Goal: Communication & Community: Participate in discussion

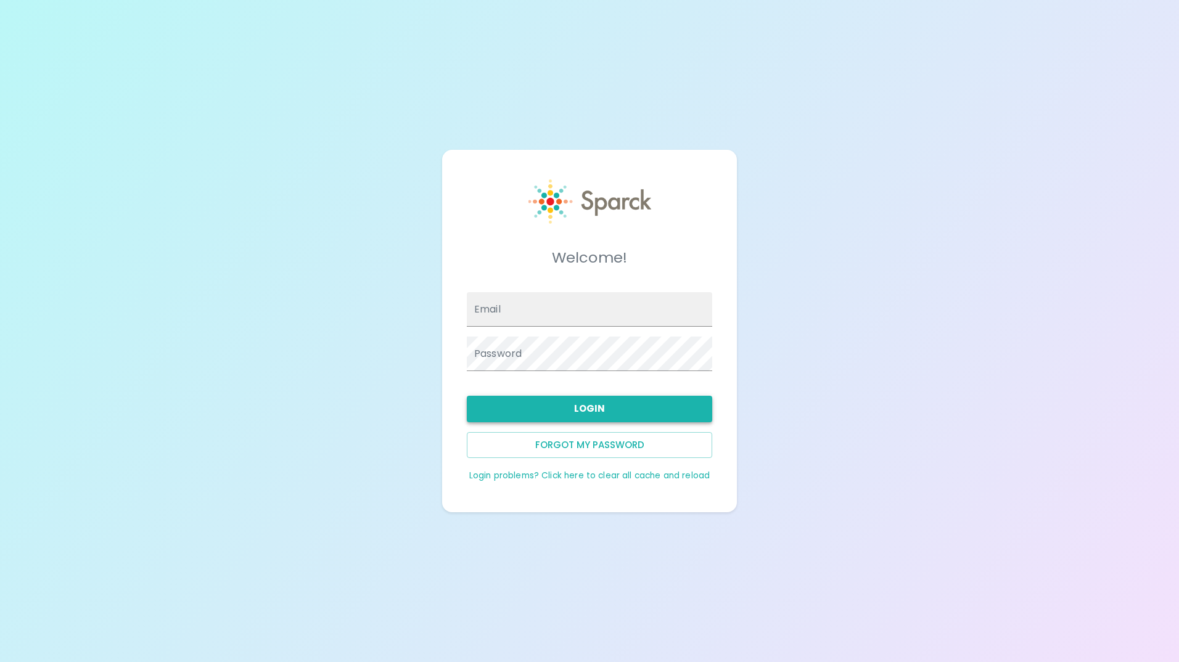
type input "[EMAIL_ADDRESS][DOMAIN_NAME]"
click at [598, 412] on button "Login" at bounding box center [589, 409] width 245 height 26
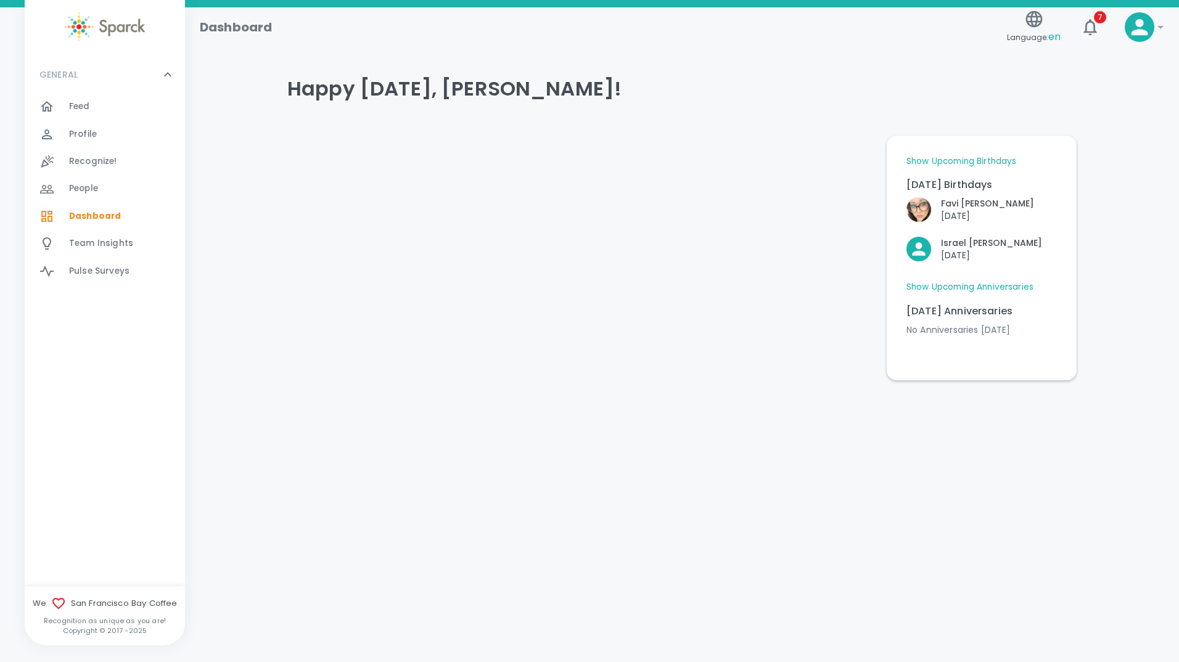
click at [84, 109] on span "Feed" at bounding box center [79, 106] width 21 height 12
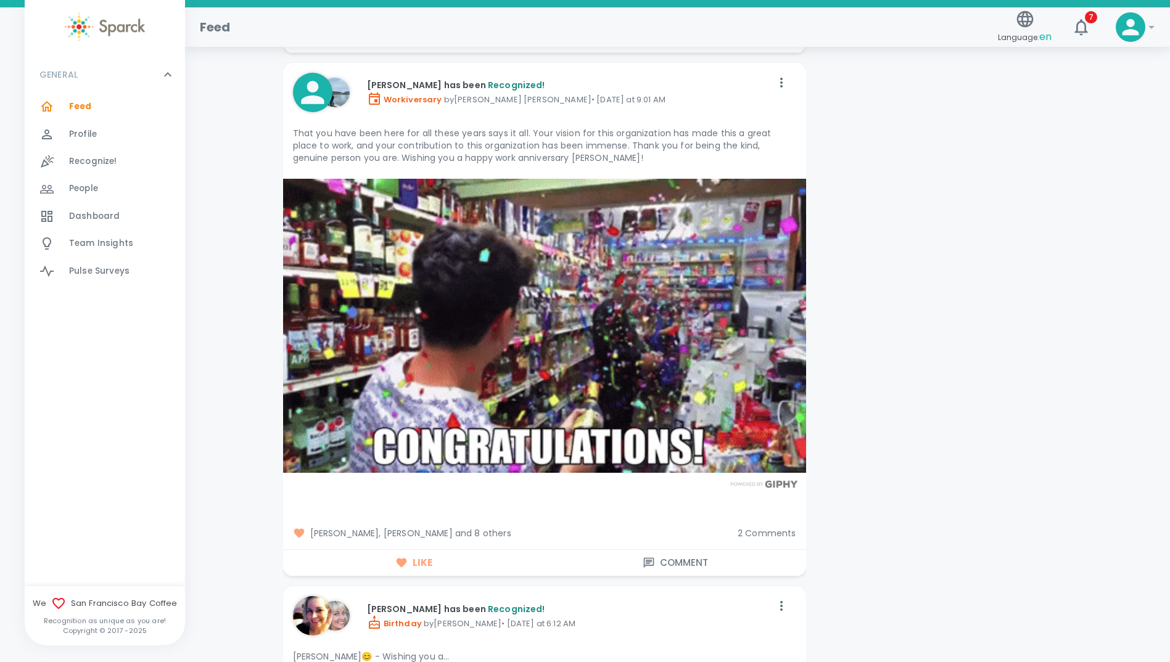
scroll to position [3699, 0]
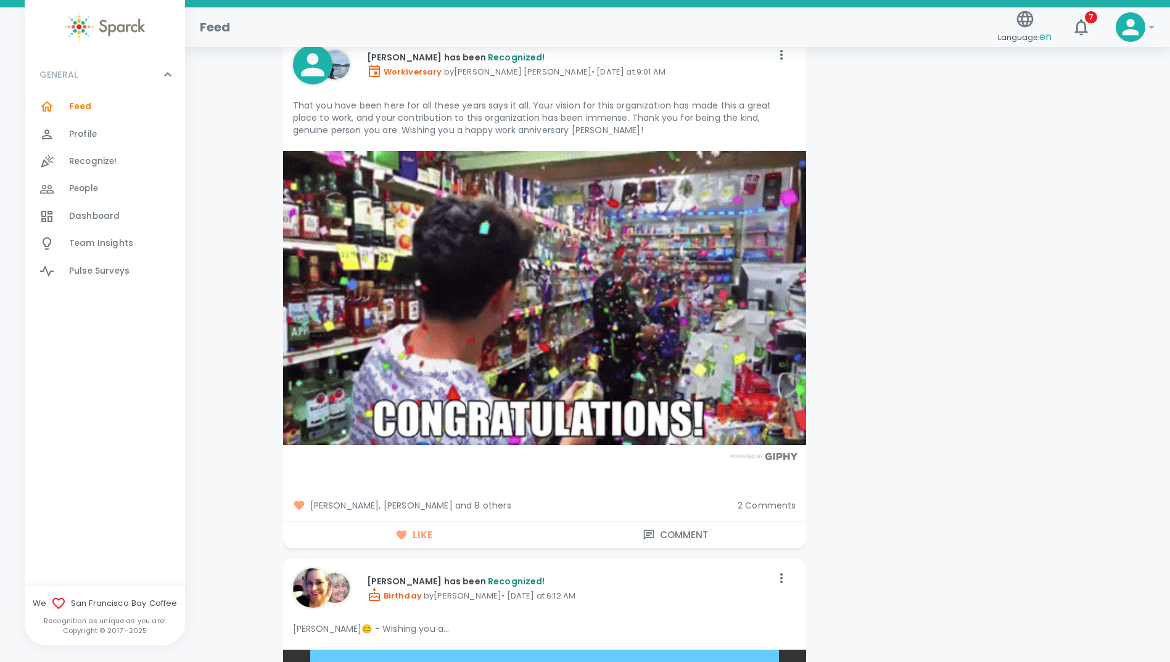
click at [488, 499] on span "[PERSON_NAME], [PERSON_NAME] and 8 others" at bounding box center [510, 505] width 435 height 12
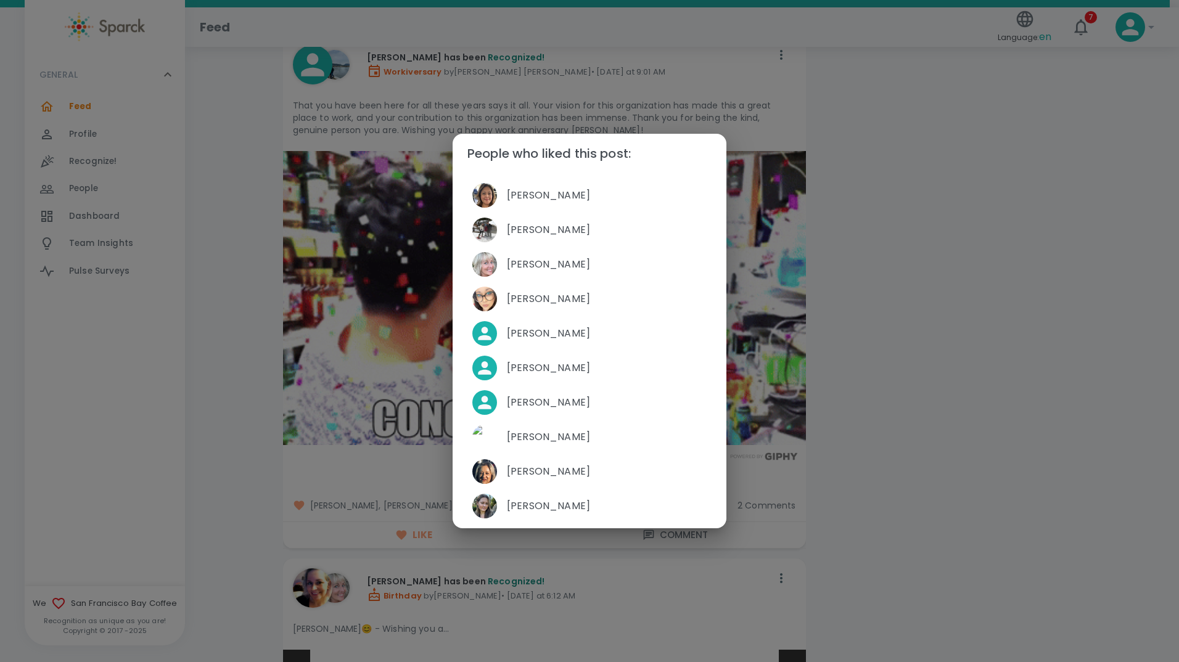
click at [226, 411] on div "People who liked this post: [PERSON_NAME] [PERSON_NAME] [PERSON_NAME] [PERSON_N…" at bounding box center [589, 331] width 1179 height 662
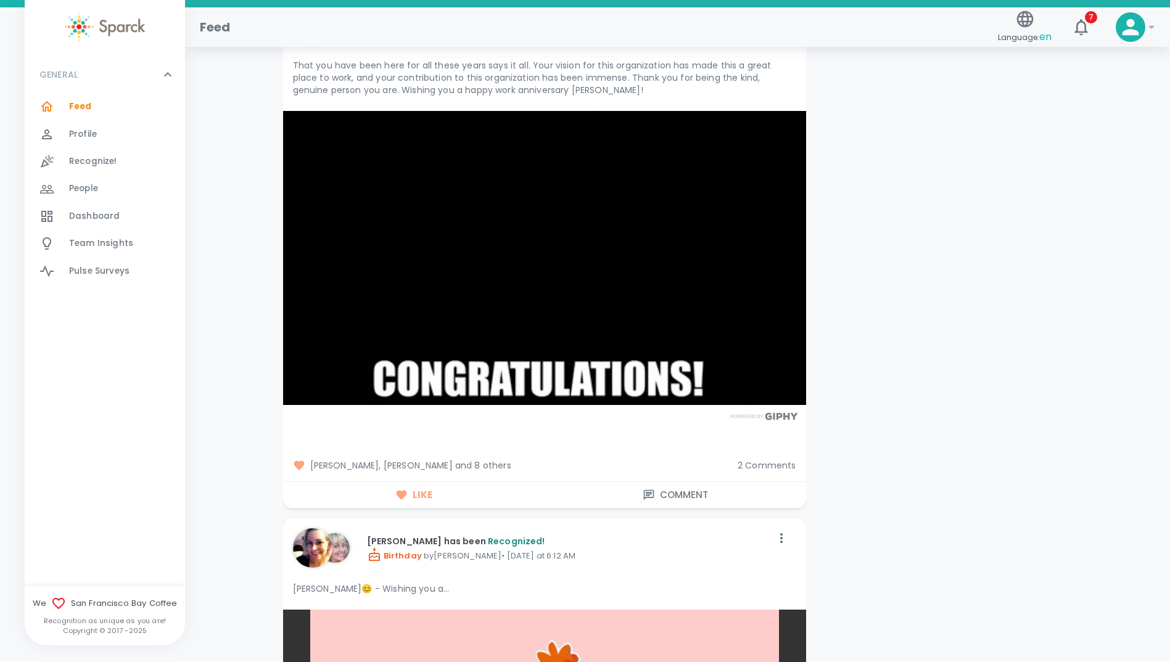
scroll to position [3761, 0]
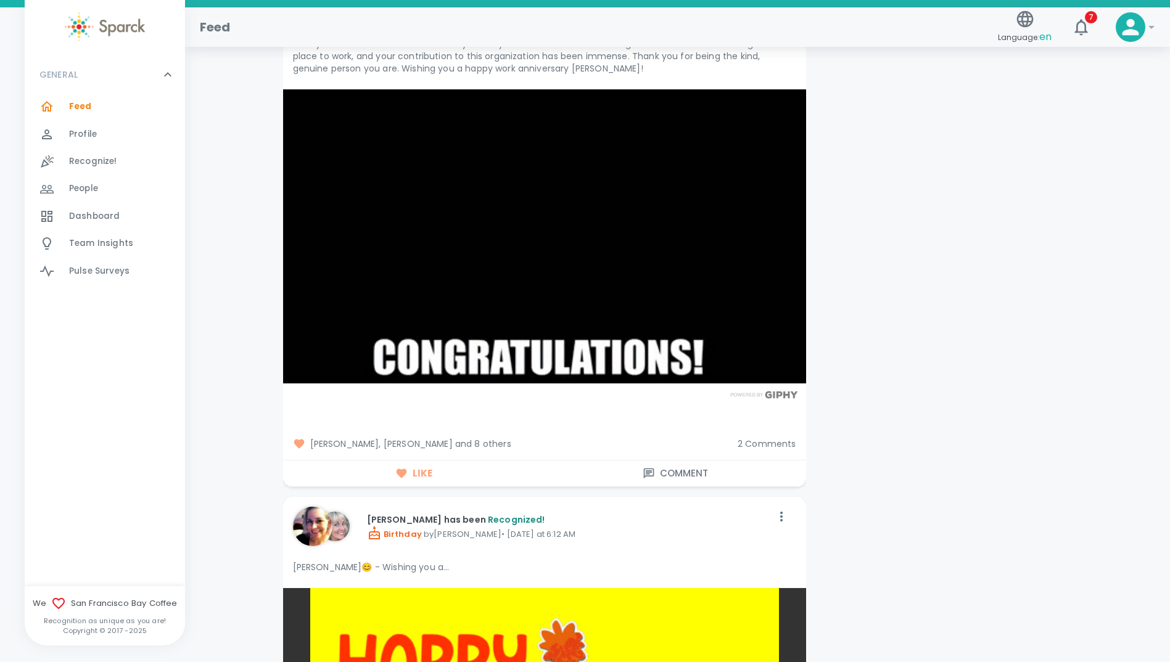
click at [676, 462] on button "Comment" at bounding box center [674, 474] width 261 height 26
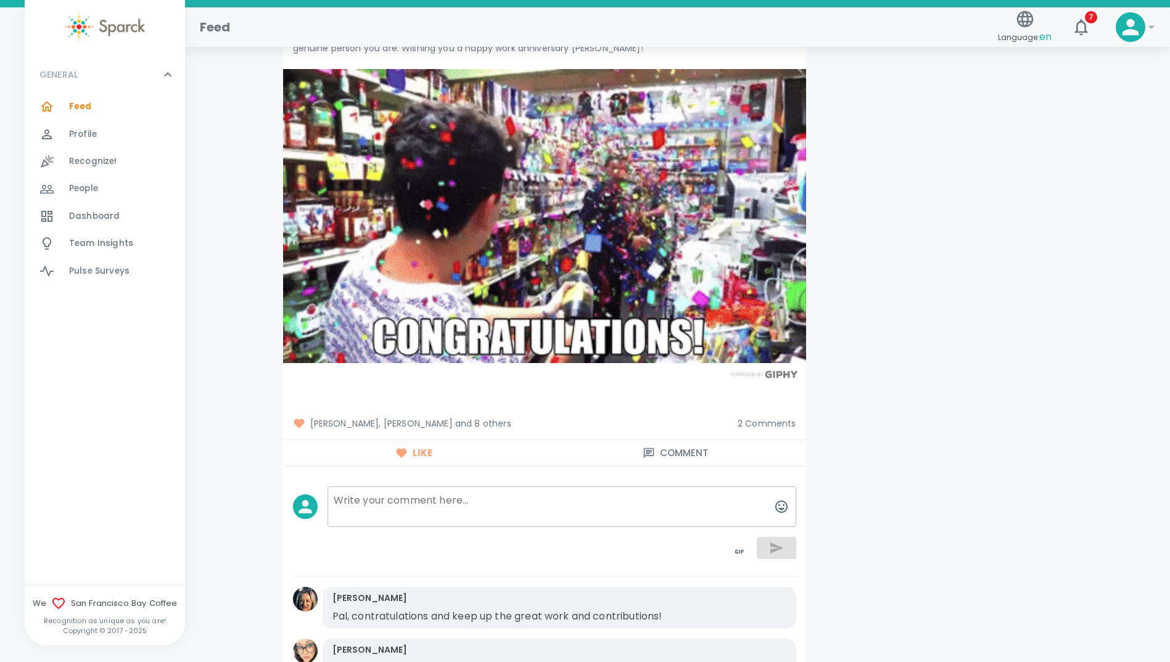
scroll to position [3946, 0]
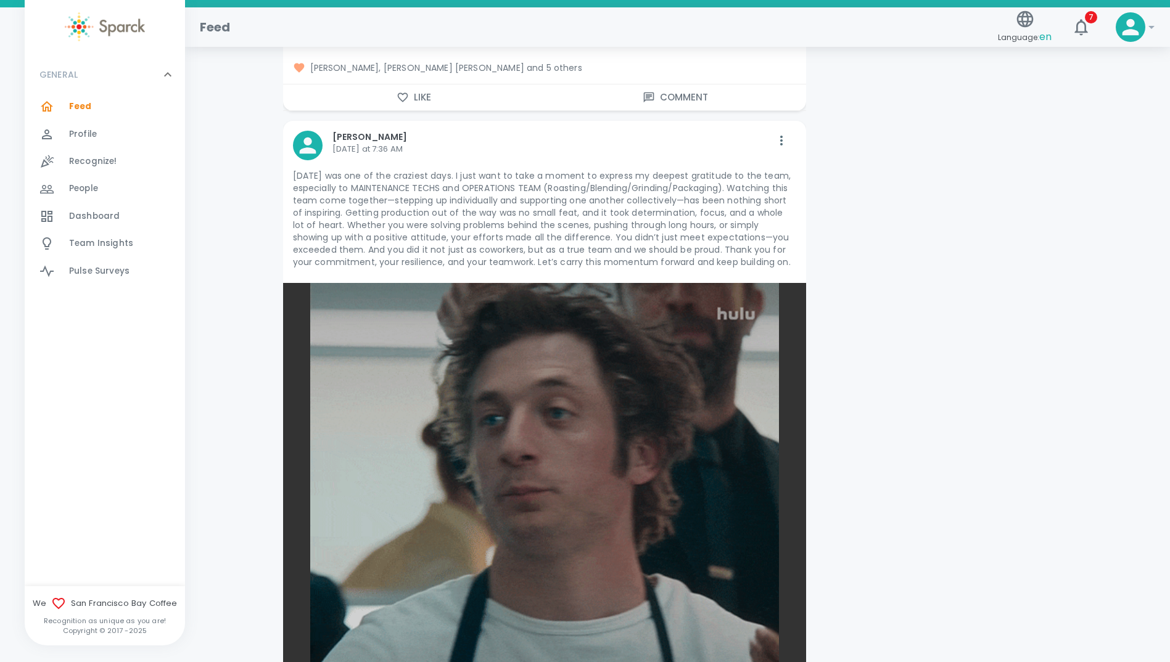
scroll to position [2466, 0]
